Goal: Book appointment/travel/reservation

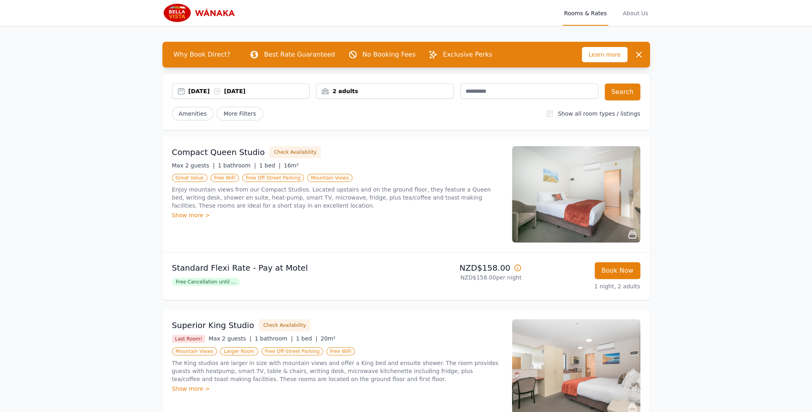
click at [204, 91] on div "[DATE] [DATE]" at bounding box center [249, 91] width 121 height 8
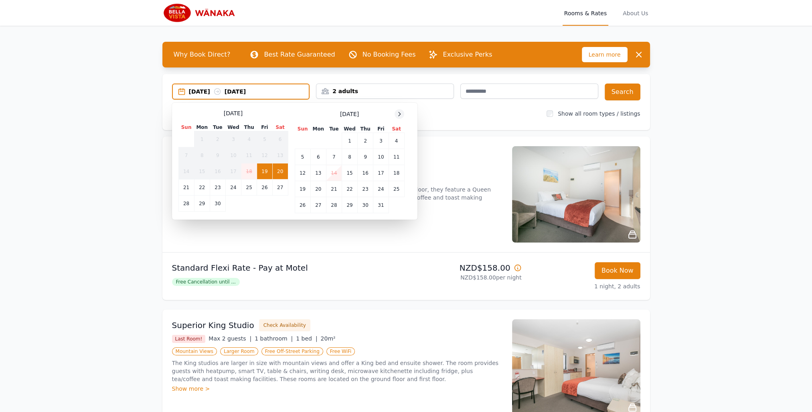
click at [399, 115] on icon at bounding box center [400, 114] width 2 height 4
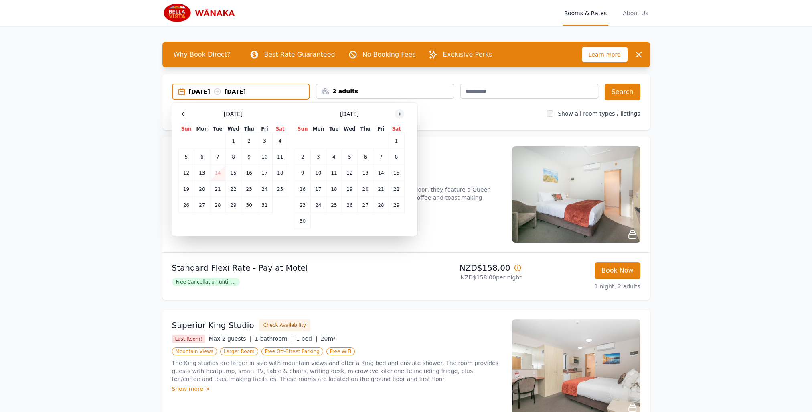
click at [399, 115] on icon at bounding box center [400, 114] width 2 height 4
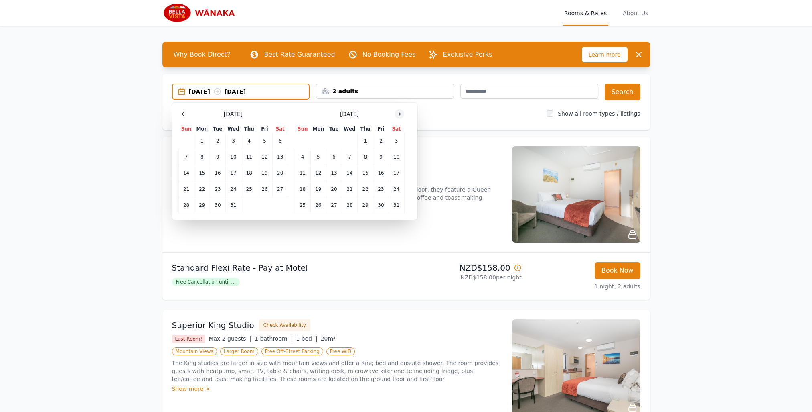
click at [399, 115] on icon at bounding box center [400, 114] width 2 height 4
click at [299, 140] on td "1" at bounding box center [303, 141] width 16 height 16
click at [331, 140] on td "3" at bounding box center [334, 141] width 16 height 16
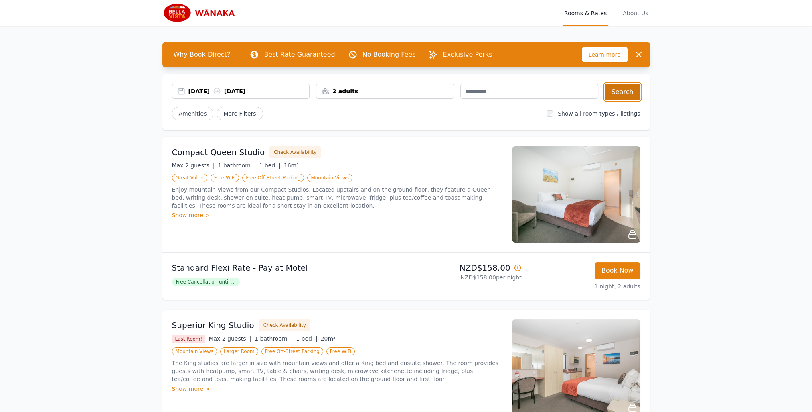
click at [626, 94] on button "Search" at bounding box center [623, 91] width 36 height 17
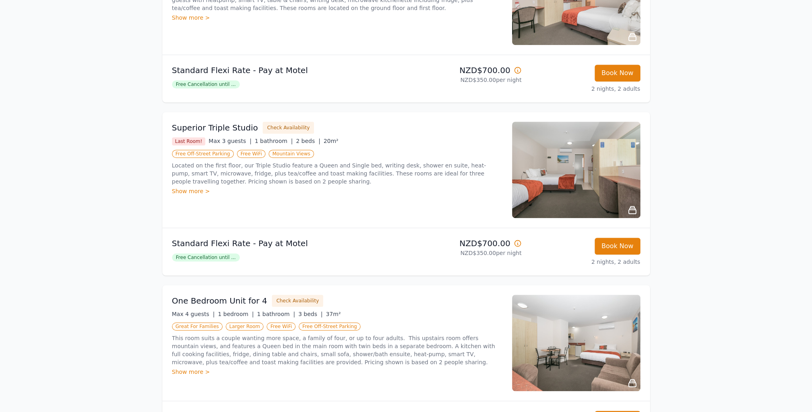
scroll to position [561, 0]
